Goal: Task Accomplishment & Management: Use online tool/utility

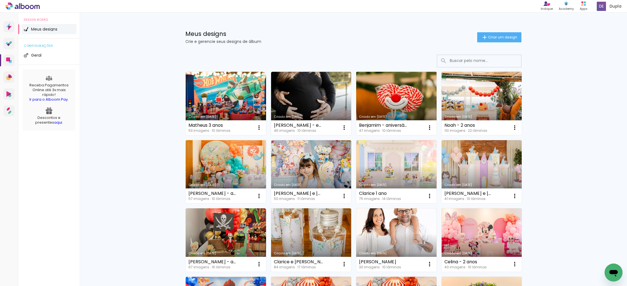
click at [390, 108] on link "Criado em [DATE]" at bounding box center [396, 103] width 80 height 63
